Goal: Register for event/course

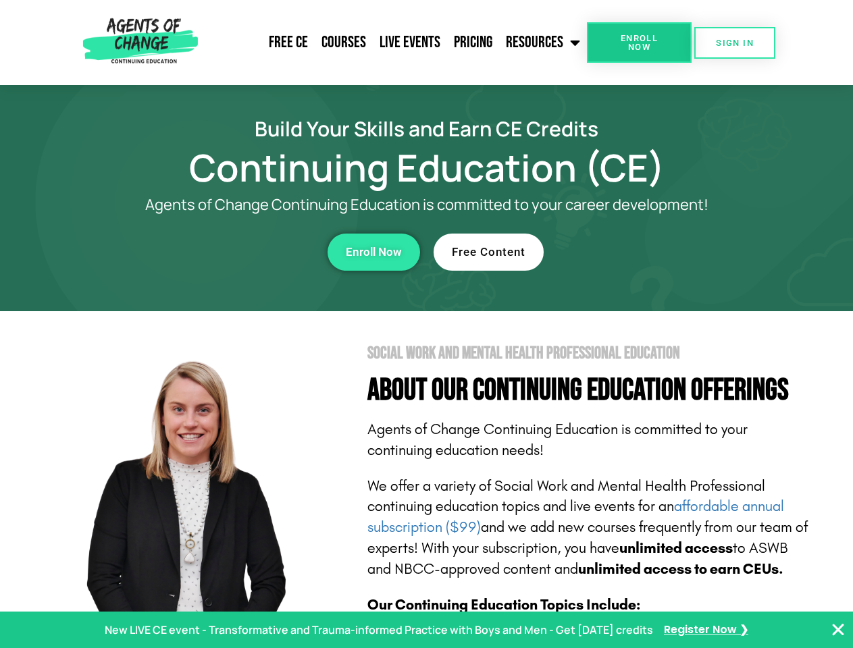
click at [426, 324] on section "Social Work and Mental Health Professional Education About Our Continuing Educa…" at bounding box center [426, 594] width 853 height 567
click at [544, 43] on link "Resources" at bounding box center [543, 43] width 88 height 34
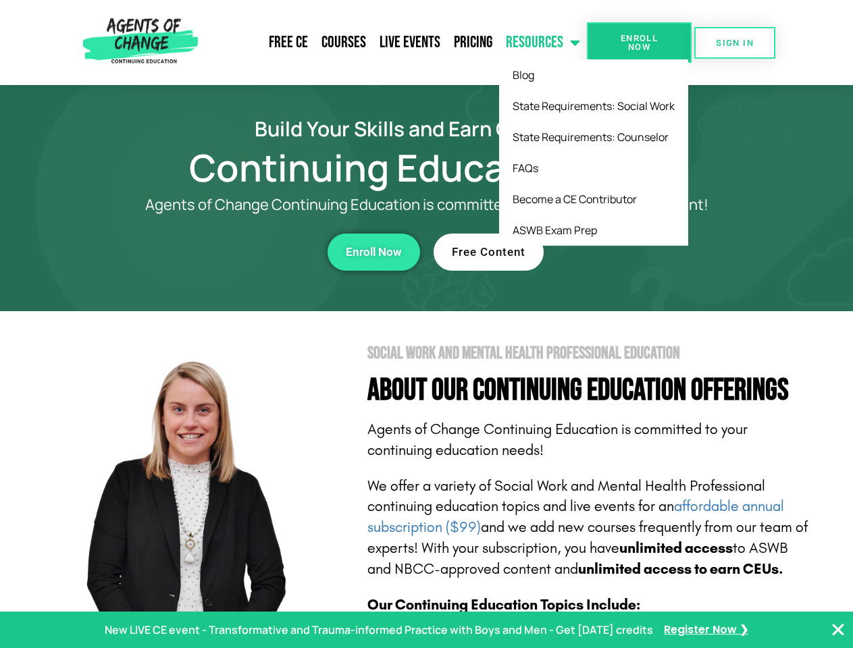
click at [639, 43] on span "Enroll Now" at bounding box center [638, 43] width 61 height 18
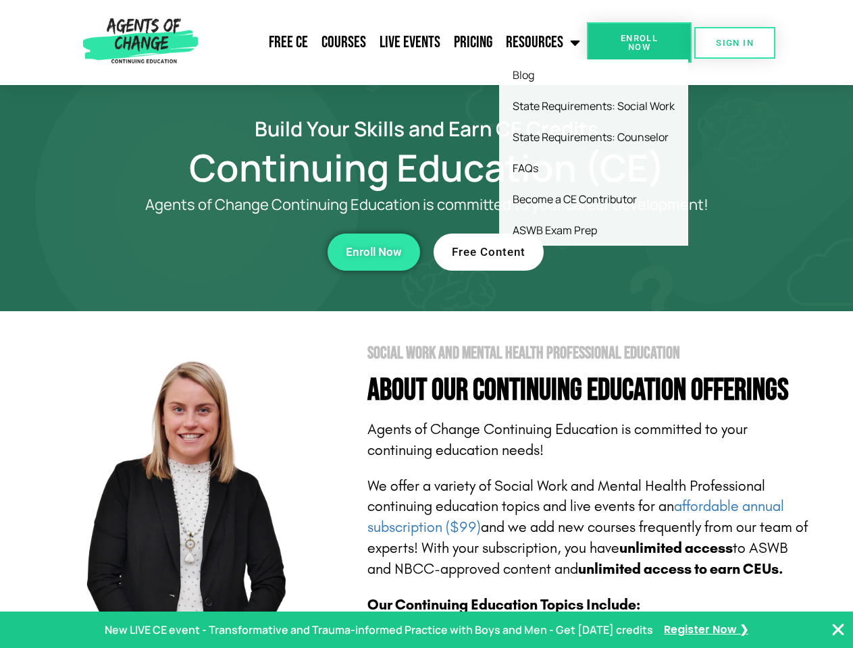
click at [639, 43] on span "Enroll Now" at bounding box center [638, 43] width 61 height 18
click at [735, 43] on span "SIGN IN" at bounding box center [735, 42] width 38 height 9
click at [234, 252] on div "Enroll Now" at bounding box center [234, 252] width 371 height 37
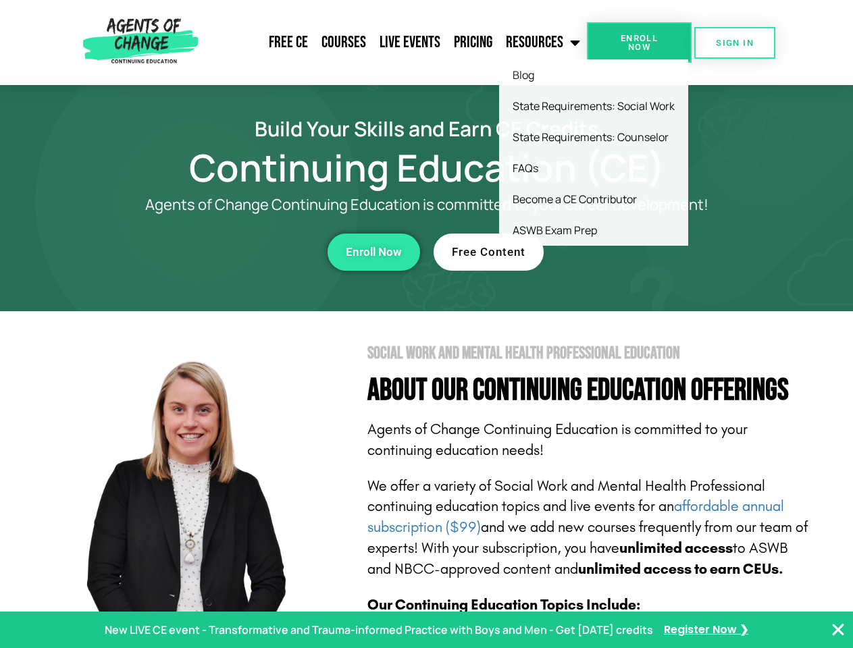
click at [373, 252] on span "Enroll Now" at bounding box center [374, 251] width 56 height 11
